Goal: Information Seeking & Learning: Learn about a topic

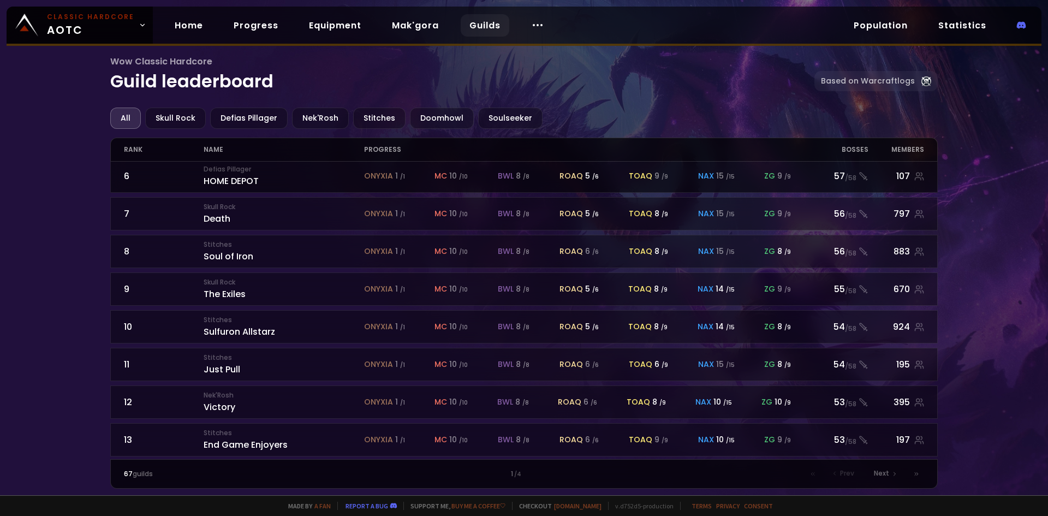
scroll to position [187, 0]
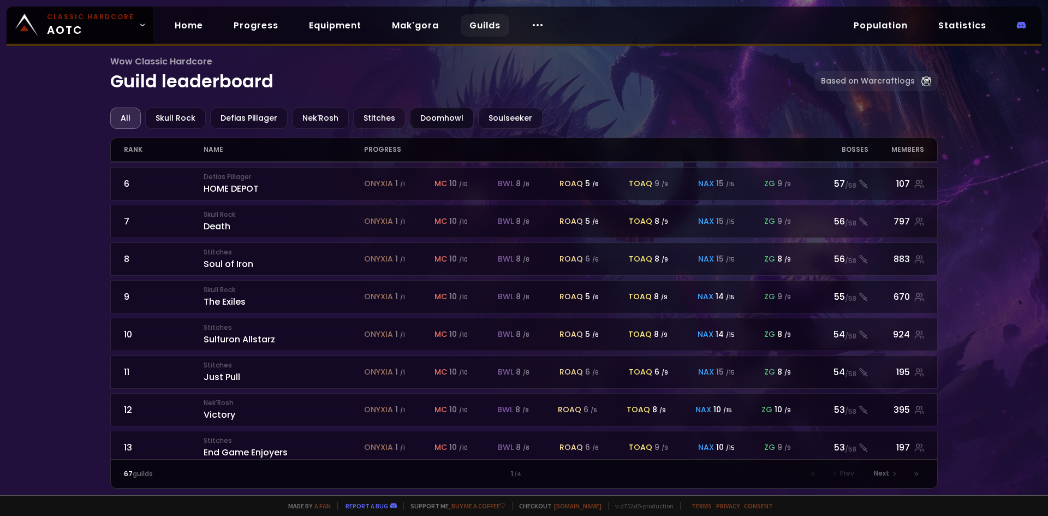
click at [448, 120] on div "Doomhowl" at bounding box center [442, 118] width 64 height 21
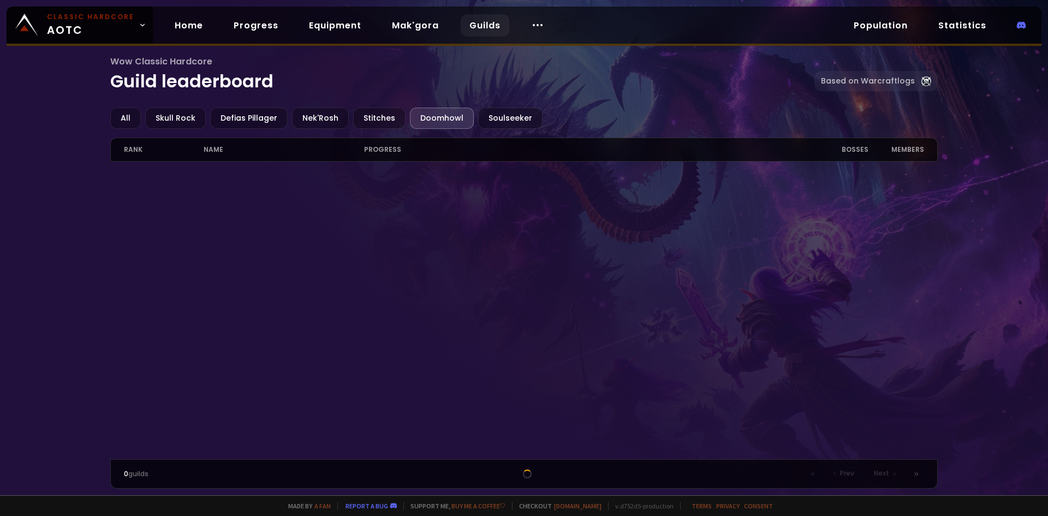
drag, startPoint x: 84, startPoint y: 252, endPoint x: 92, endPoint y: 206, distance: 46.1
click at [83, 248] on div "Wow Classic Hardcore Guild leaderboard Based on Warcraftlogs All Skull Rock Def…" at bounding box center [524, 247] width 1048 height 495
click at [124, 116] on div "All" at bounding box center [125, 118] width 31 height 21
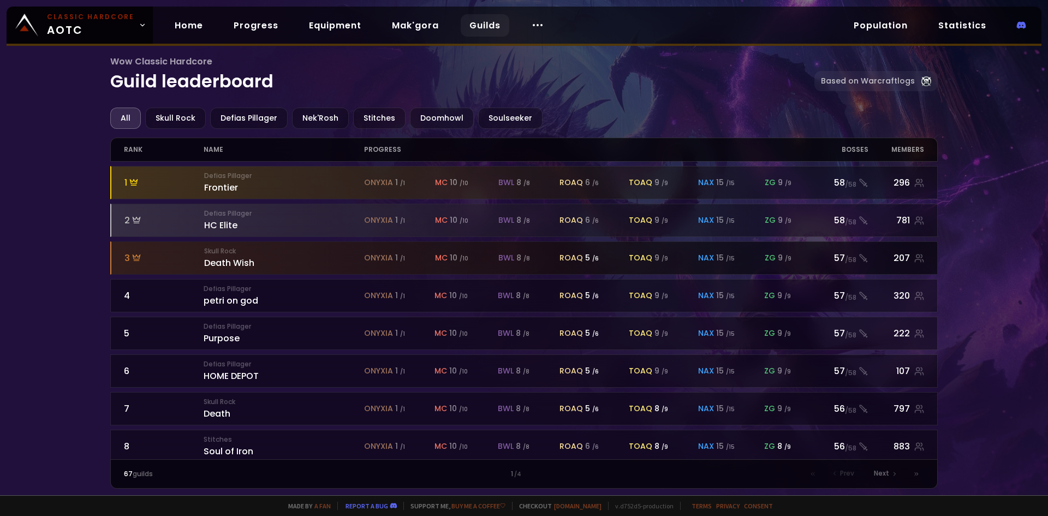
click at [186, 266] on div at bounding box center [524, 258] width 826 height 32
